Goal: Find specific page/section: Find specific page/section

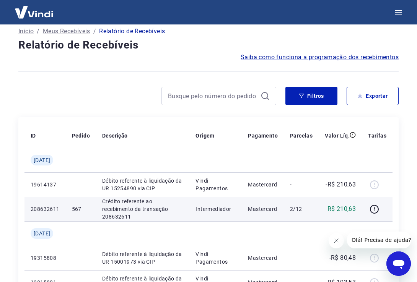
scroll to position [6, 0]
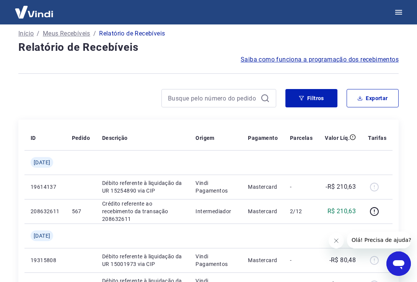
click at [25, 31] on p "Início" at bounding box center [25, 33] width 15 height 9
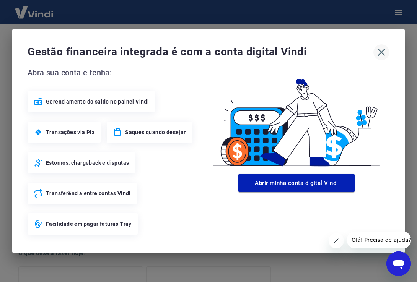
click at [382, 52] on icon "button" at bounding box center [381, 52] width 12 height 12
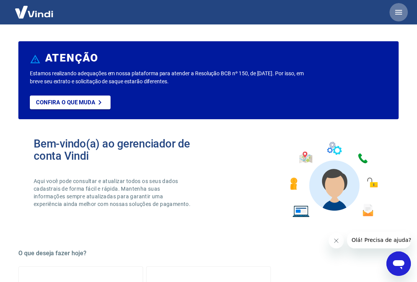
click at [398, 11] on icon "button" at bounding box center [398, 12] width 9 height 9
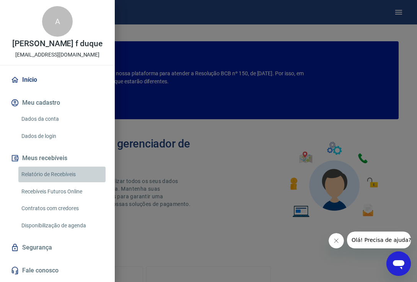
click at [63, 177] on link "Relatório de Recebíveis" at bounding box center [61, 175] width 87 height 16
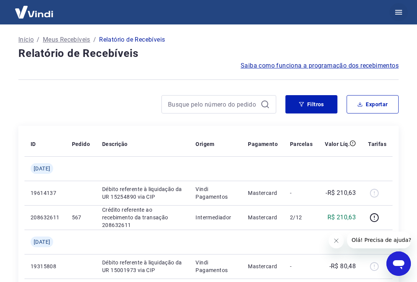
click at [397, 17] on button "button" at bounding box center [398, 12] width 18 height 18
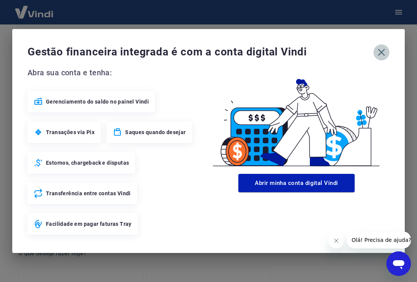
click at [380, 55] on icon "button" at bounding box center [381, 52] width 12 height 12
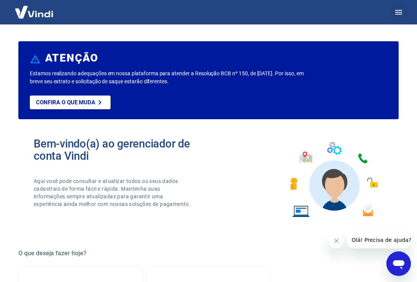
click at [398, 9] on icon "button" at bounding box center [398, 12] width 9 height 9
